Goal: Find specific page/section: Find specific page/section

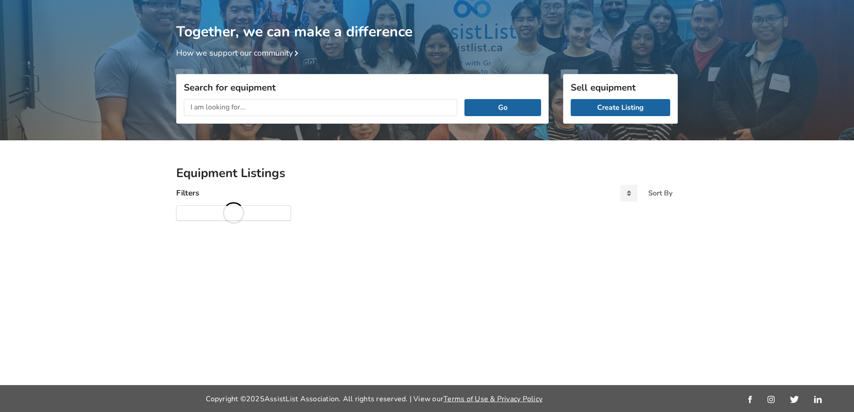
scroll to position [47, 0]
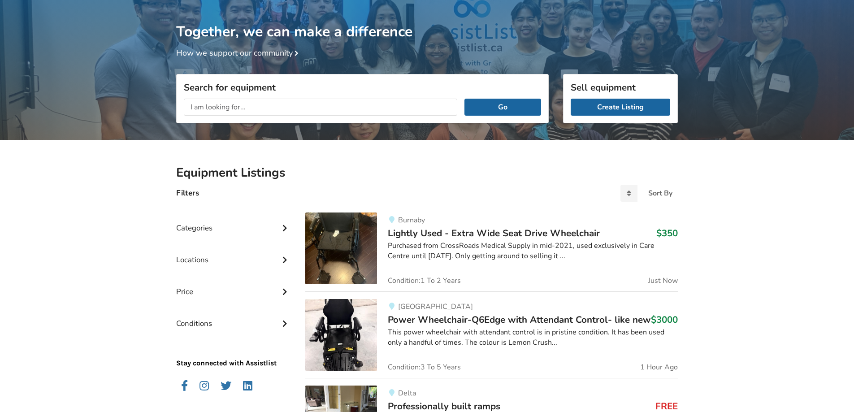
click at [246, 109] on input "text" at bounding box center [321, 107] width 274 height 17
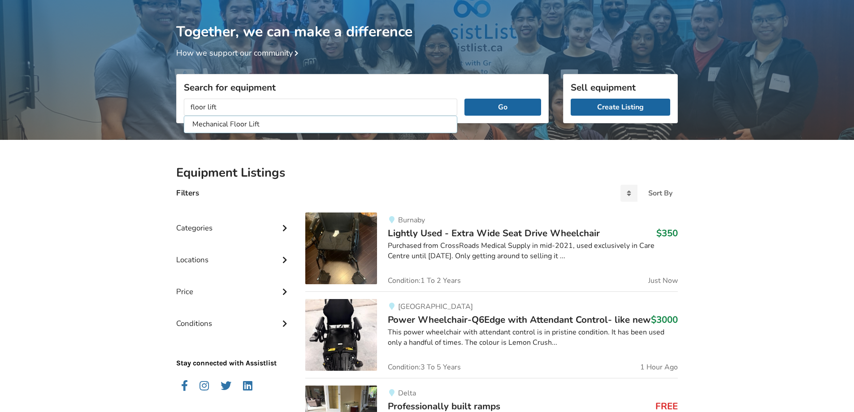
click at [465, 99] on button "Go" at bounding box center [503, 107] width 77 height 17
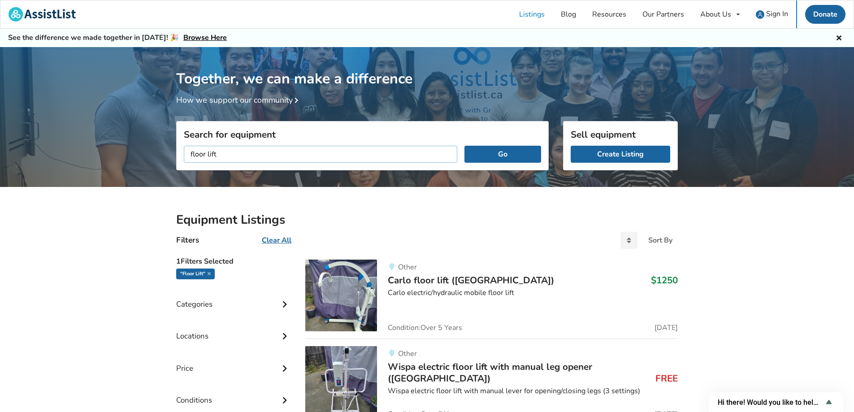
drag, startPoint x: 235, startPoint y: 154, endPoint x: 152, endPoint y: 150, distance: 83.9
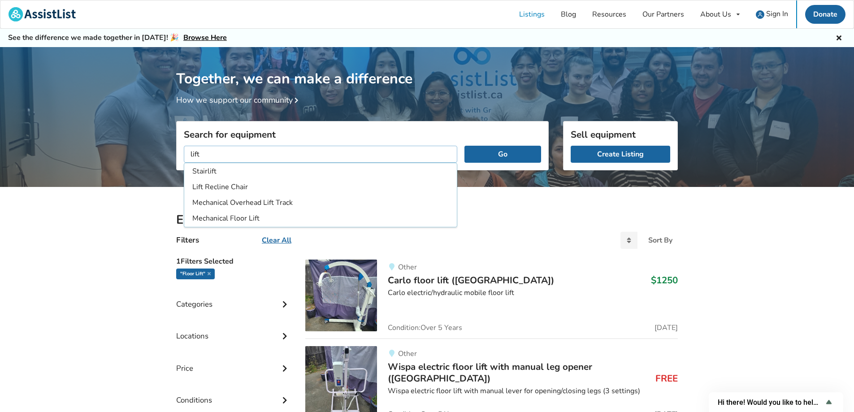
type input "lift"
click at [465, 146] on button "Go" at bounding box center [503, 154] width 77 height 17
